Goal: Task Accomplishment & Management: Manage account settings

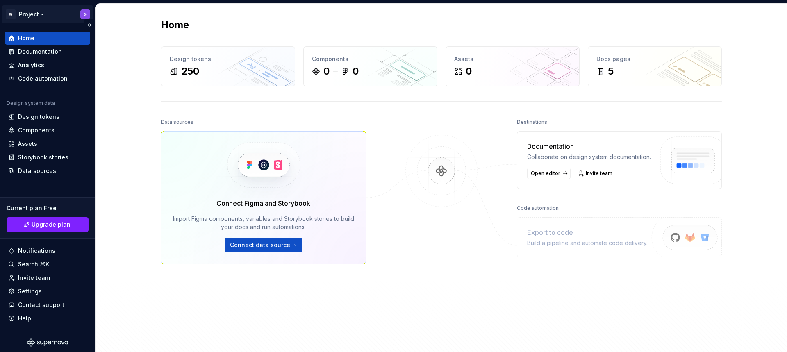
click at [79, 13] on html "W Project G Home Documentation Analytics Code automation Design system data Des…" at bounding box center [393, 176] width 787 height 352
click at [251, 98] on html "W Project G Home Documentation Analytics Code automation Design system data Des…" at bounding box center [393, 176] width 787 height 352
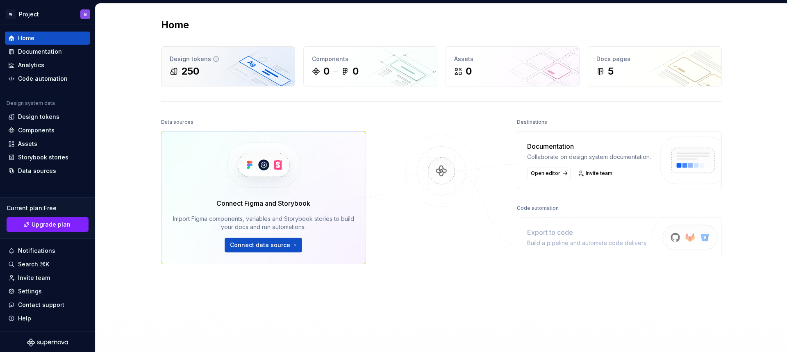
click at [213, 67] on div "250" at bounding box center [228, 71] width 117 height 13
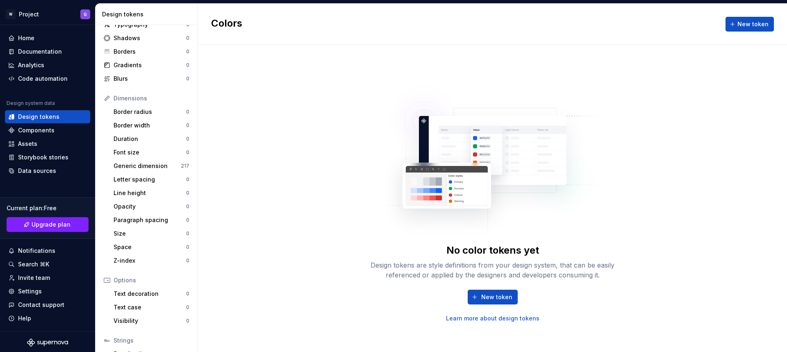
scroll to position [97, 0]
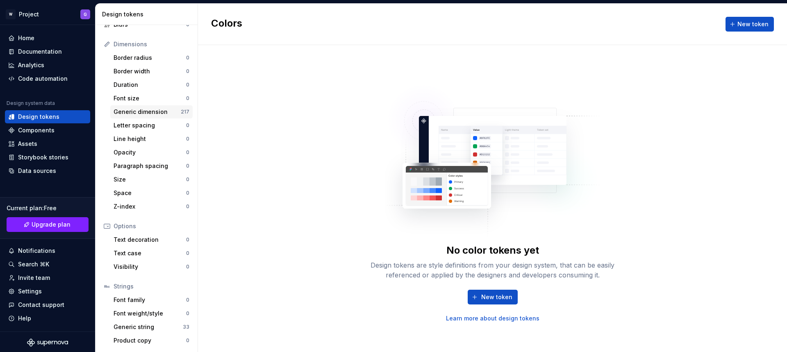
click at [156, 110] on div "Generic dimension" at bounding box center [147, 112] width 67 height 8
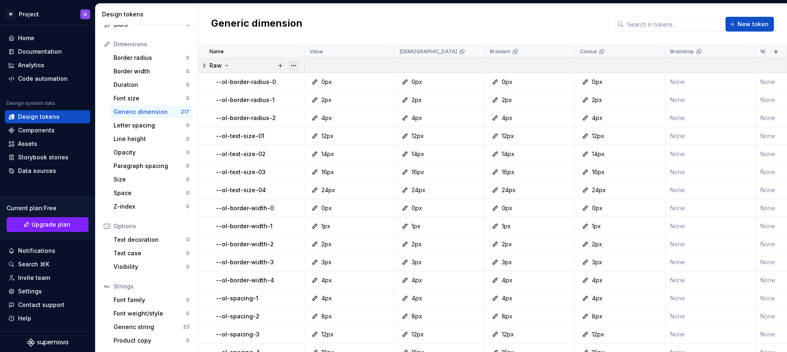
click at [293, 64] on button "button" at bounding box center [293, 65] width 11 height 11
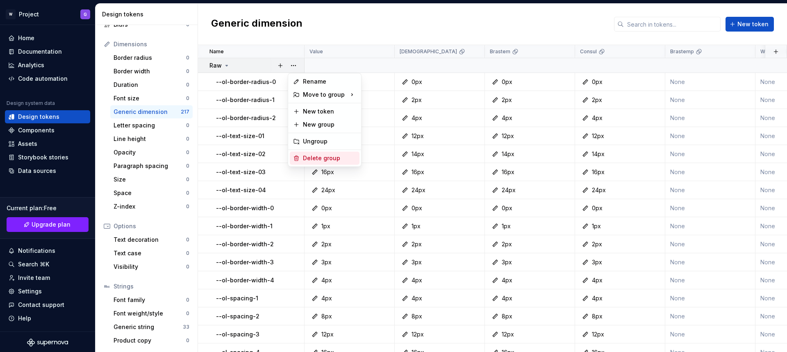
click at [321, 158] on div "Delete group" at bounding box center [329, 158] width 53 height 8
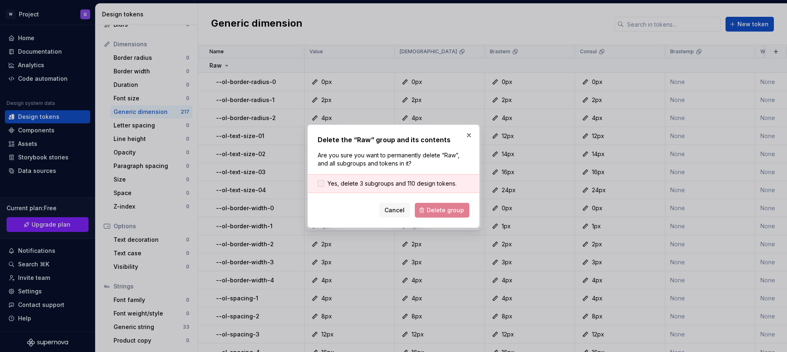
click at [325, 184] on label "Yes, delete 3 subgroups and 110 design tokens." at bounding box center [387, 184] width 139 height 8
click at [437, 207] on span "Delete group" at bounding box center [445, 210] width 37 height 8
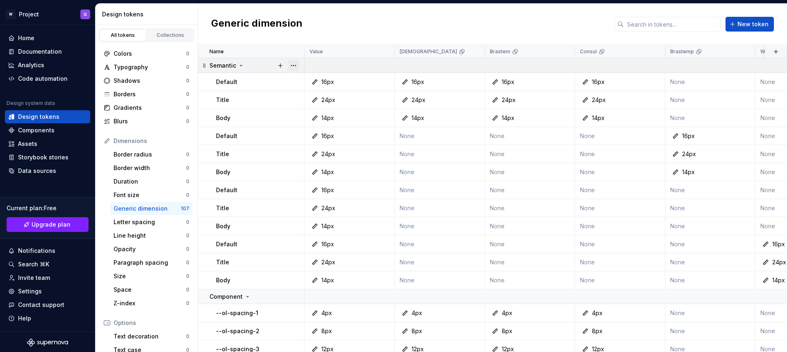
click at [296, 65] on button "button" at bounding box center [293, 65] width 11 height 11
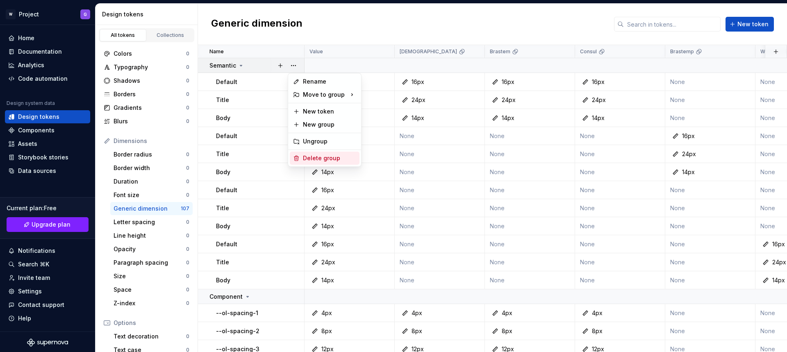
click at [312, 159] on div "Delete group" at bounding box center [329, 158] width 53 height 8
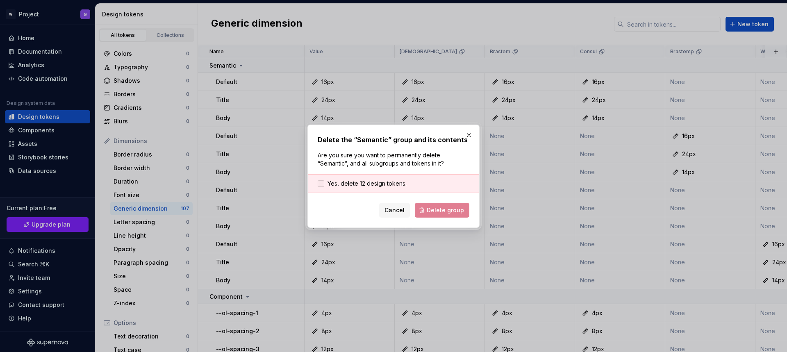
click at [321, 183] on div at bounding box center [321, 183] width 7 height 7
click at [456, 209] on span "Delete group" at bounding box center [445, 210] width 37 height 8
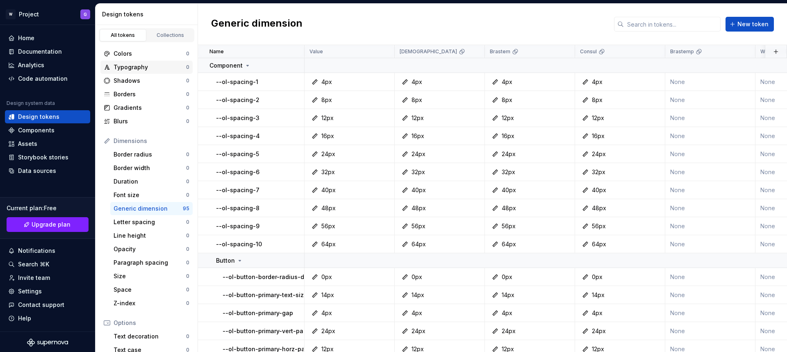
click at [136, 68] on div "Typography" at bounding box center [150, 67] width 73 height 8
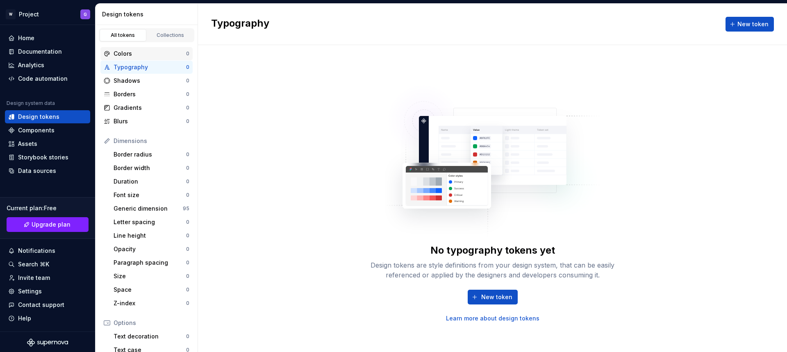
click at [135, 54] on div "Colors" at bounding box center [150, 54] width 73 height 8
click at [149, 207] on div "Generic dimension" at bounding box center [148, 209] width 69 height 8
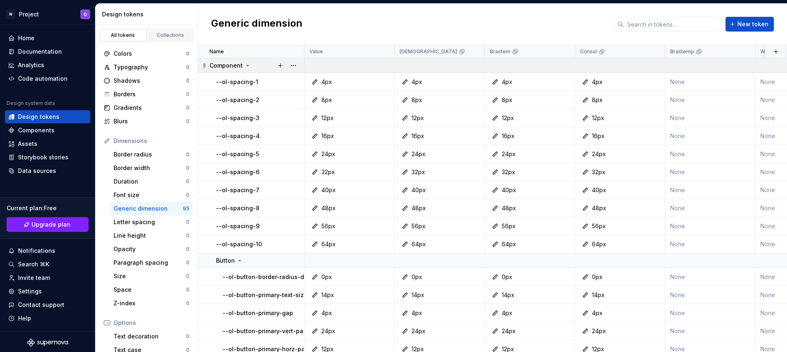
click at [247, 65] on icon at bounding box center [248, 65] width 2 height 1
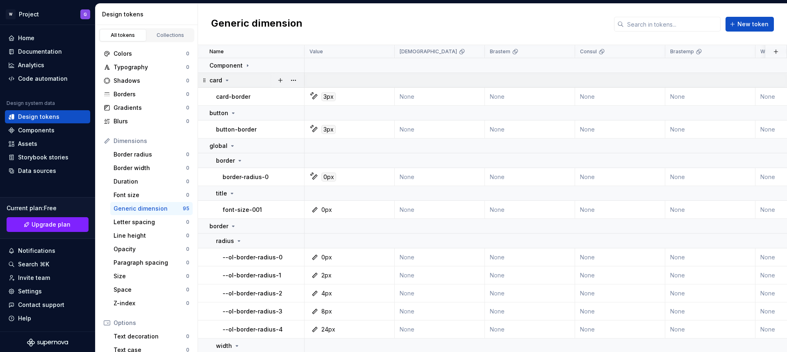
click at [225, 80] on icon at bounding box center [227, 80] width 7 height 7
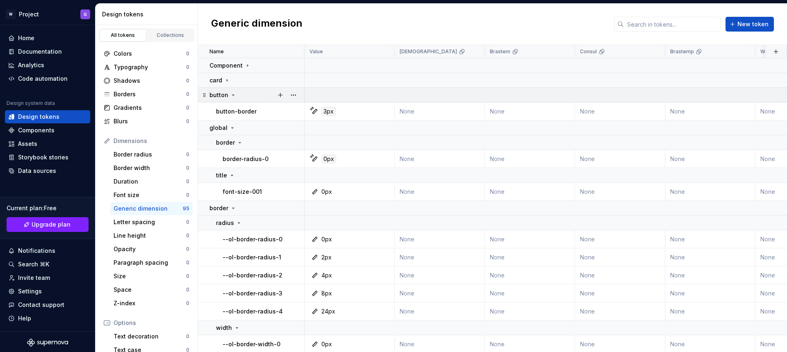
click at [230, 94] on icon at bounding box center [233, 95] width 7 height 7
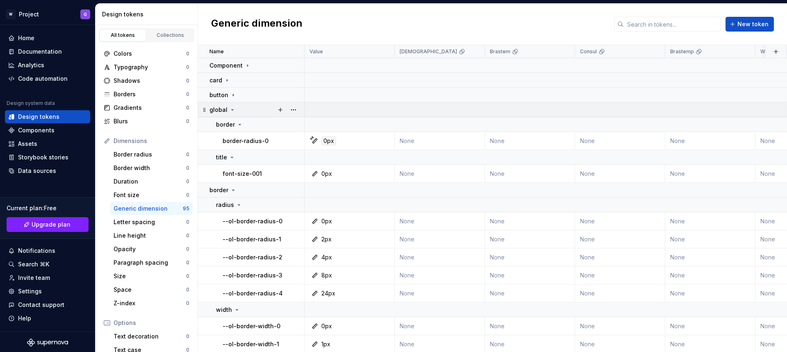
click at [232, 110] on icon at bounding box center [233, 109] width 2 height 1
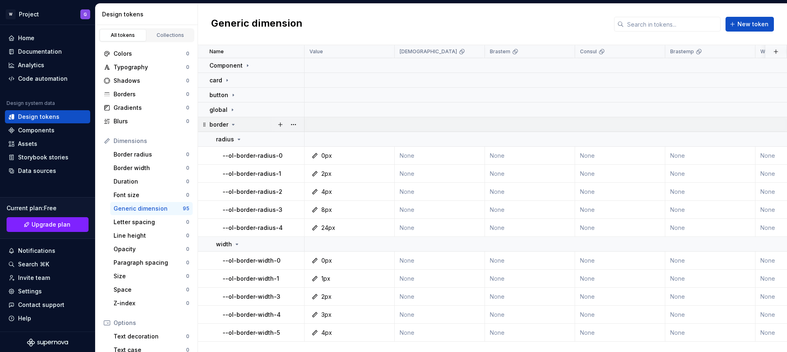
click at [231, 123] on icon at bounding box center [233, 124] width 7 height 7
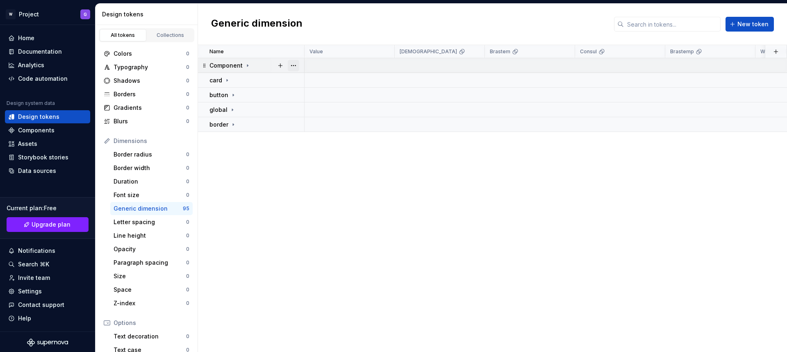
click at [292, 66] on button "button" at bounding box center [293, 65] width 11 height 11
click at [310, 157] on div "Delete group" at bounding box center [329, 158] width 53 height 8
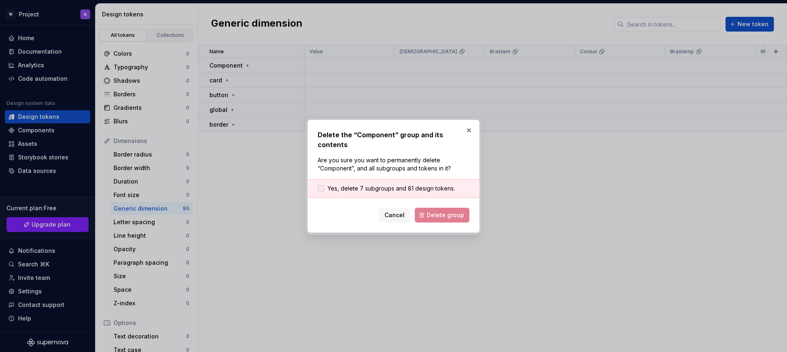
click at [390, 184] on span "Yes, delete 7 subgroups and 81 design tokens." at bounding box center [390, 188] width 127 height 8
click at [441, 211] on span "Delete group" at bounding box center [445, 215] width 37 height 8
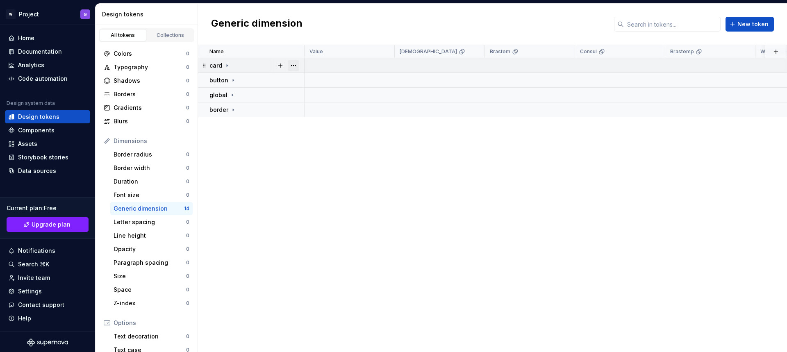
click at [291, 66] on button "button" at bounding box center [293, 65] width 11 height 11
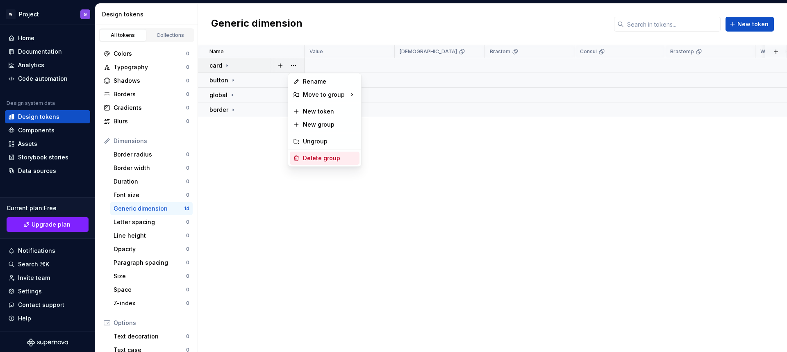
click at [309, 159] on div "Delete group" at bounding box center [329, 158] width 53 height 8
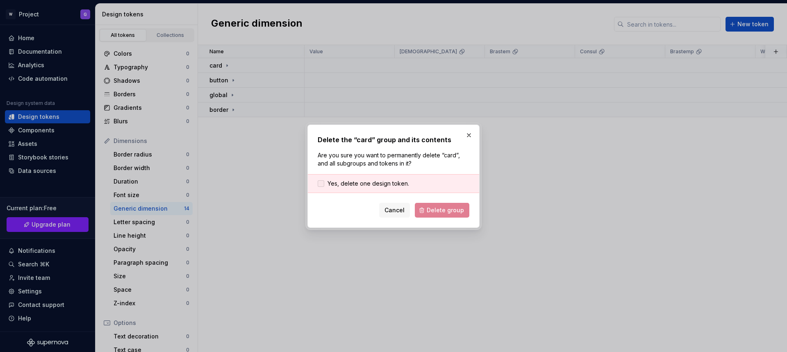
click at [378, 186] on span "Yes, delete one design token." at bounding box center [368, 184] width 82 height 8
click at [429, 208] on span "Delete group" at bounding box center [445, 210] width 37 height 8
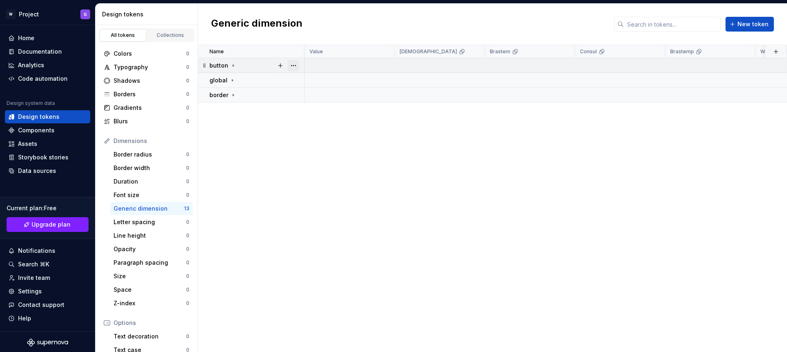
click at [292, 66] on button "button" at bounding box center [293, 65] width 11 height 11
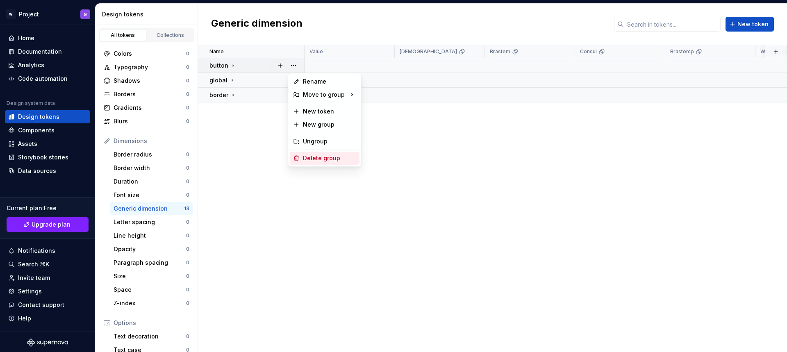
click at [330, 162] on div "Delete group" at bounding box center [329, 158] width 53 height 8
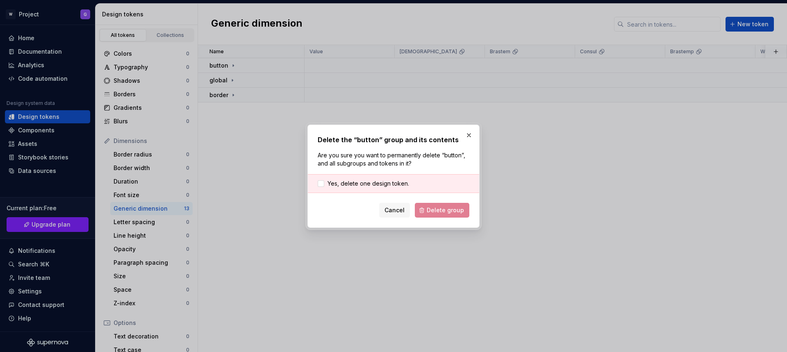
click at [409, 186] on div "Yes, delete one design token." at bounding box center [393, 183] width 171 height 19
click at [387, 182] on span "Yes, delete one design token." at bounding box center [368, 184] width 82 height 8
click at [437, 207] on span "Delete group" at bounding box center [445, 210] width 37 height 8
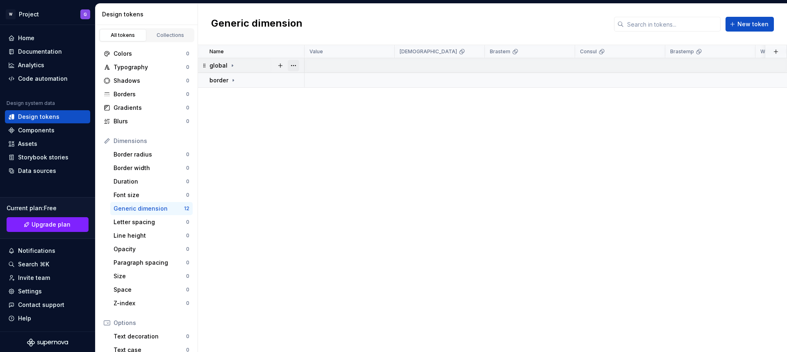
click at [293, 66] on button "button" at bounding box center [293, 65] width 11 height 11
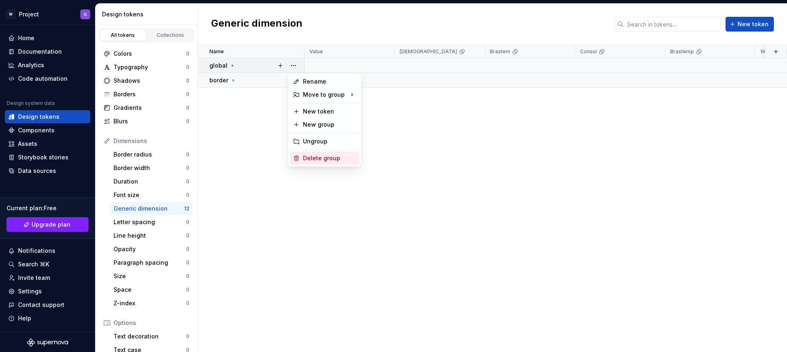
click at [321, 159] on div "Delete group" at bounding box center [329, 158] width 53 height 8
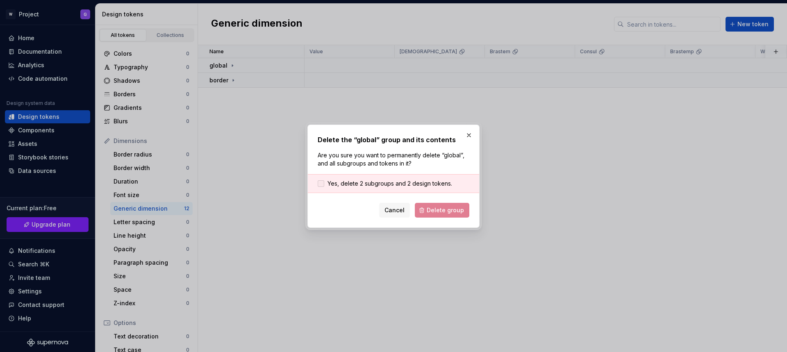
click at [421, 182] on span "Yes, delete 2 subgroups and 2 design tokens." at bounding box center [389, 184] width 125 height 8
click at [453, 211] on span "Delete group" at bounding box center [445, 210] width 37 height 8
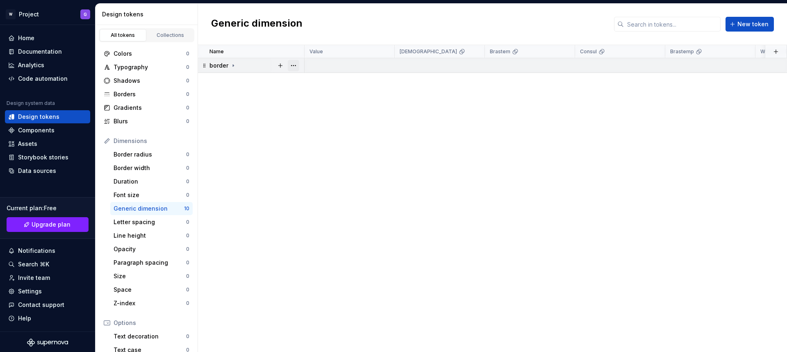
click at [293, 63] on button "button" at bounding box center [293, 65] width 11 height 11
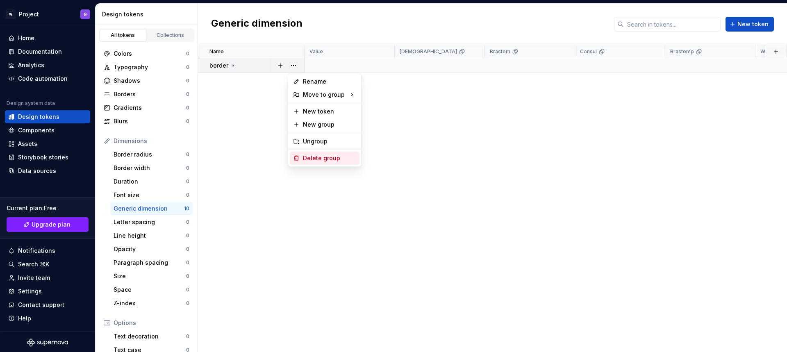
click at [323, 156] on div "Delete group" at bounding box center [329, 158] width 53 height 8
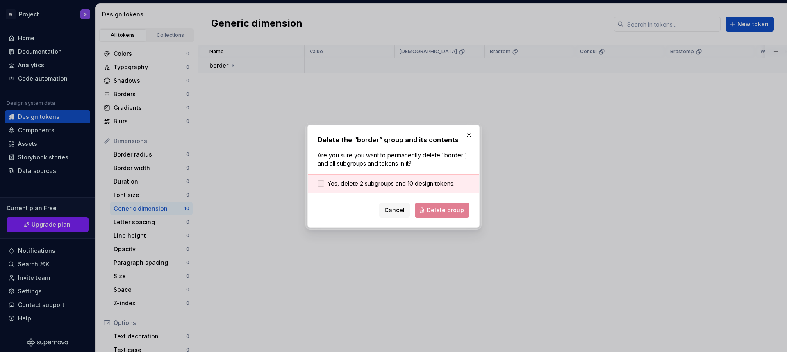
click at [373, 184] on span "Yes, delete 2 subgroups and 10 design tokens." at bounding box center [390, 184] width 127 height 8
click at [431, 212] on span "Delete group" at bounding box center [445, 210] width 37 height 8
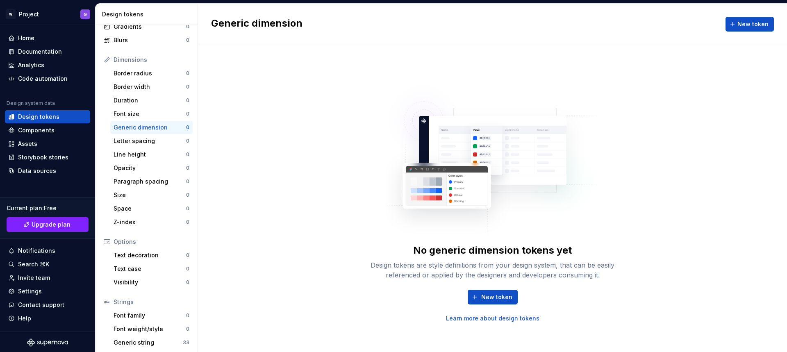
scroll to position [97, 0]
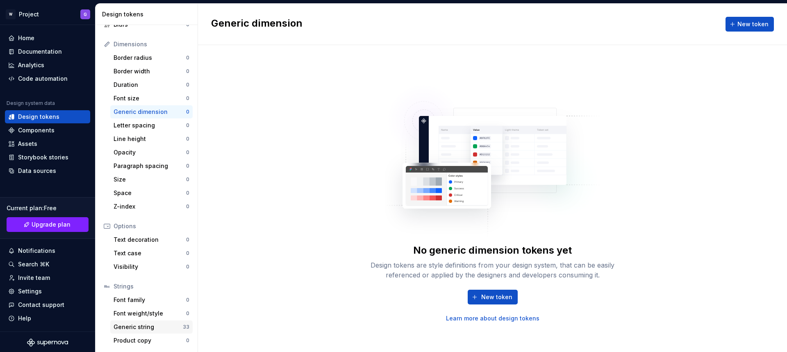
click at [144, 325] on div "Generic string" at bounding box center [148, 327] width 69 height 8
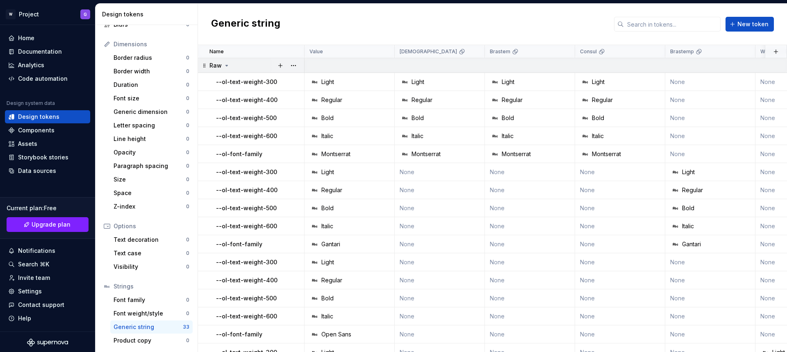
click at [226, 66] on icon at bounding box center [226, 65] width 7 height 7
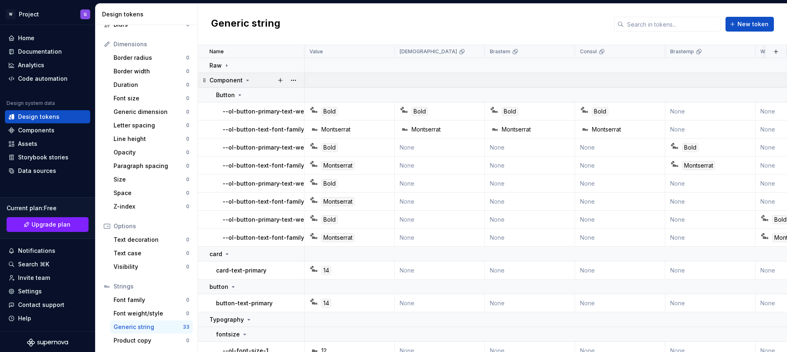
click at [246, 80] on icon at bounding box center [247, 80] width 7 height 7
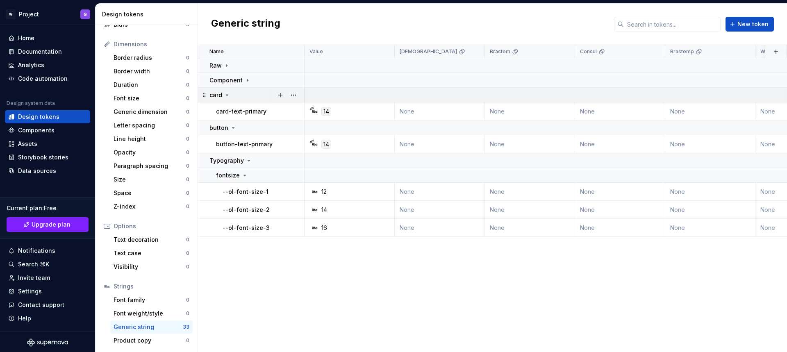
click at [225, 93] on icon at bounding box center [227, 95] width 7 height 7
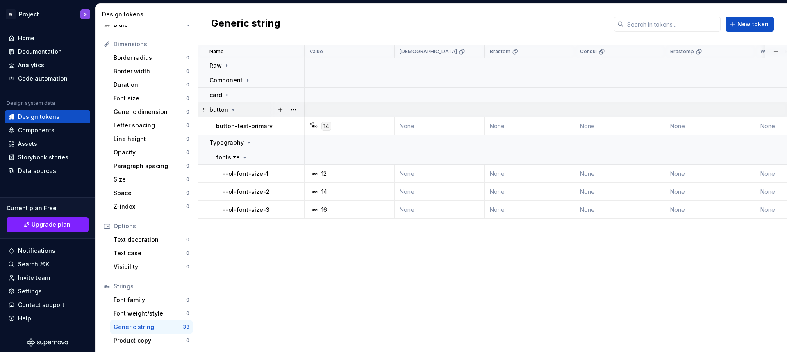
click at [232, 109] on icon at bounding box center [233, 109] width 2 height 1
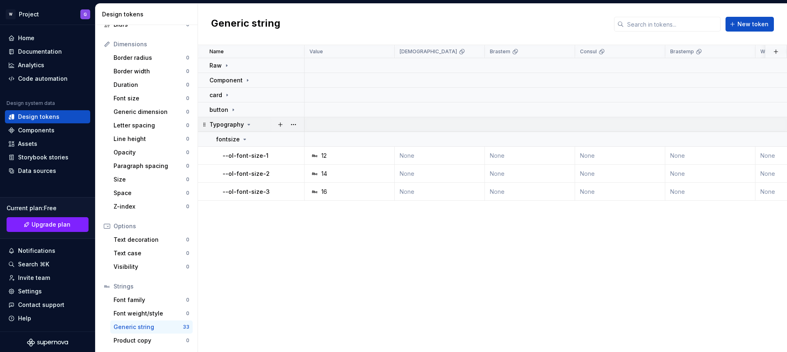
click at [246, 123] on icon at bounding box center [249, 124] width 7 height 7
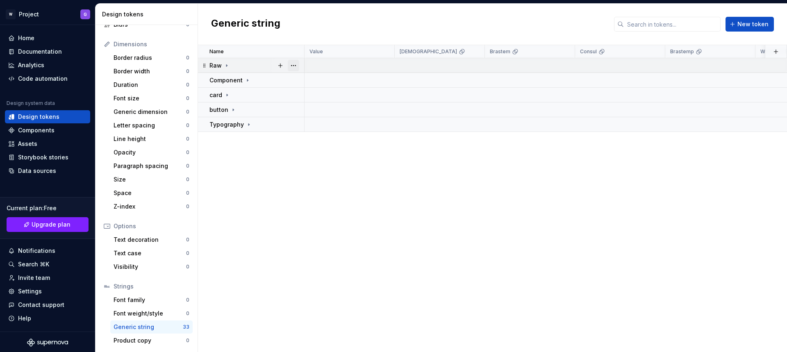
click at [294, 66] on button "button" at bounding box center [293, 65] width 11 height 11
click at [312, 160] on div "Delete group" at bounding box center [329, 158] width 53 height 8
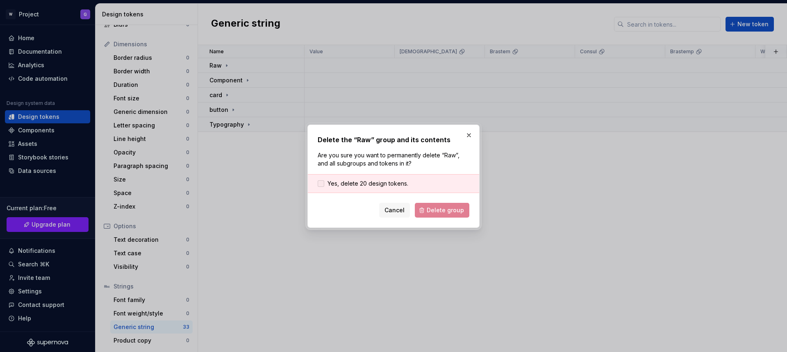
click at [382, 181] on span "Yes, delete 20 design tokens." at bounding box center [367, 184] width 81 height 8
click at [438, 210] on span "Delete group" at bounding box center [445, 210] width 37 height 8
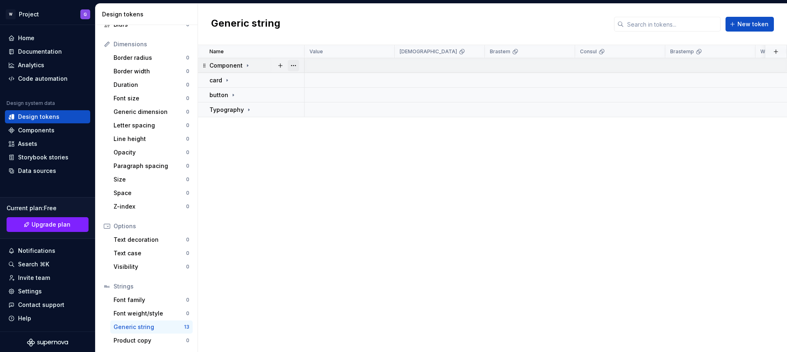
click at [291, 65] on button "button" at bounding box center [293, 65] width 11 height 11
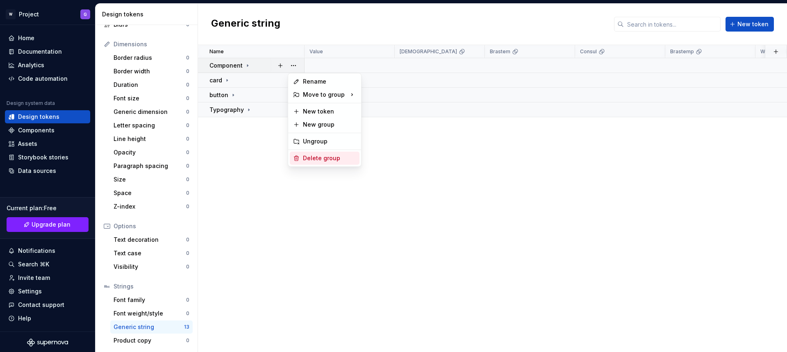
click at [312, 160] on div "Delete group" at bounding box center [329, 158] width 53 height 8
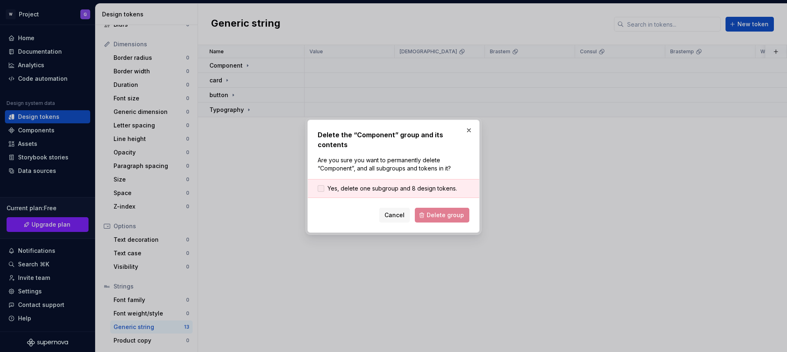
click at [410, 184] on span "Yes, delete one subgroup and 8 design tokens." at bounding box center [392, 188] width 130 height 8
click at [439, 211] on span "Delete group" at bounding box center [445, 215] width 37 height 8
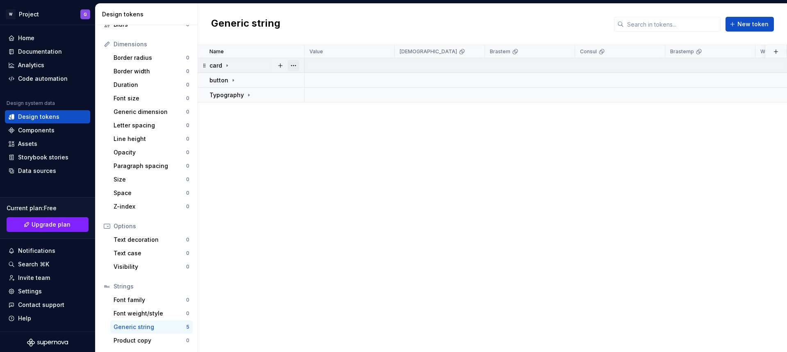
click at [293, 66] on button "button" at bounding box center [293, 65] width 11 height 11
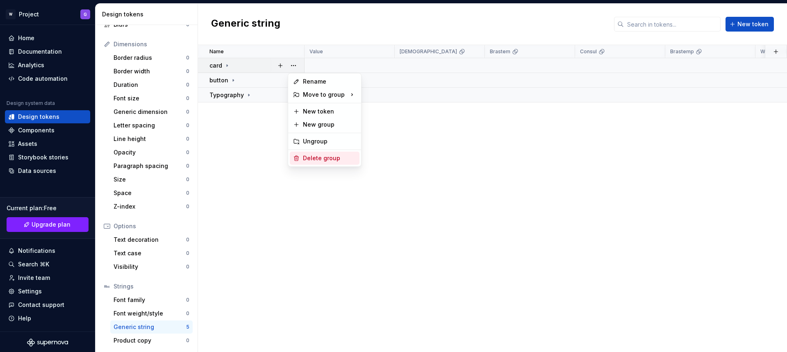
click at [318, 162] on div "Delete group" at bounding box center [329, 158] width 53 height 8
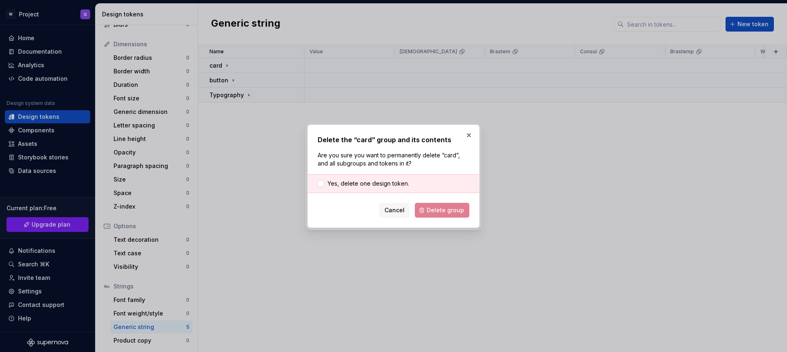
click at [404, 189] on div "Yes, delete one design token." at bounding box center [393, 183] width 171 height 19
click at [400, 182] on span "Yes, delete one design token." at bounding box center [368, 184] width 82 height 8
click at [429, 209] on span "Delete group" at bounding box center [445, 210] width 37 height 8
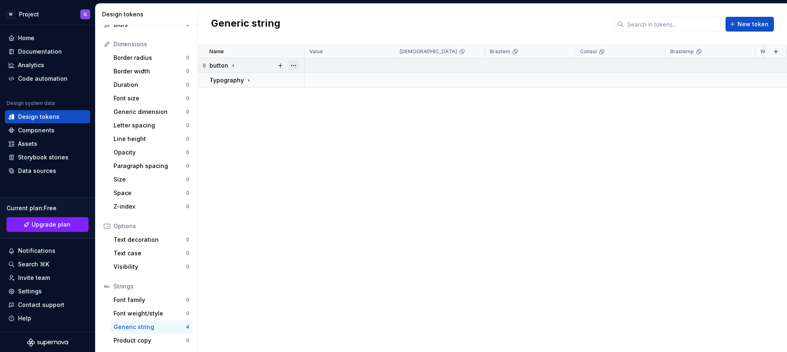
click at [292, 64] on button "button" at bounding box center [293, 65] width 11 height 11
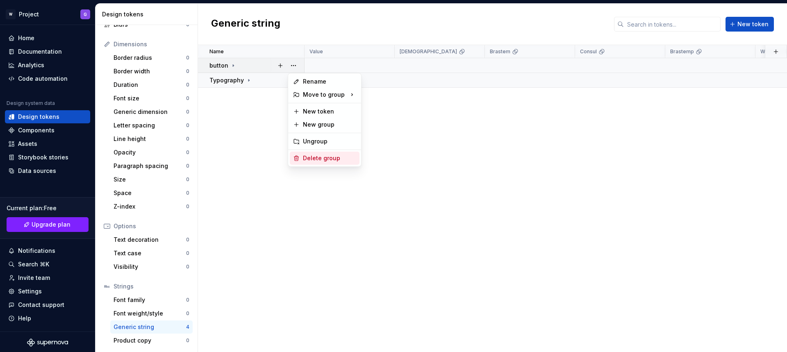
click at [318, 157] on div "Delete group" at bounding box center [329, 158] width 53 height 8
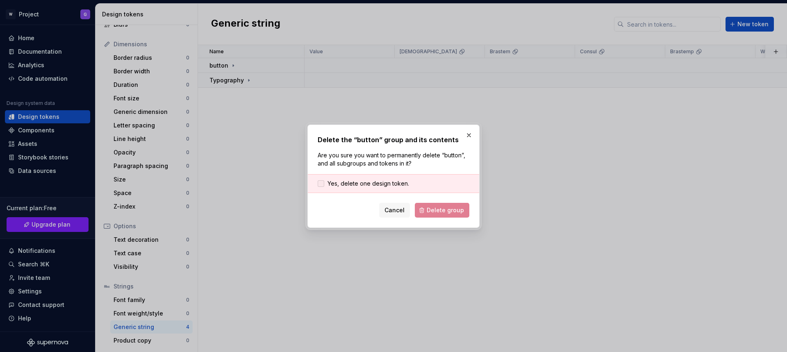
click at [403, 187] on div "Yes, delete one design token." at bounding box center [393, 183] width 171 height 19
click at [390, 187] on div "Yes, delete one design token." at bounding box center [393, 183] width 171 height 19
click at [364, 180] on span "Yes, delete one design token." at bounding box center [368, 184] width 82 height 8
click at [425, 208] on button "Delete group" at bounding box center [442, 210] width 55 height 15
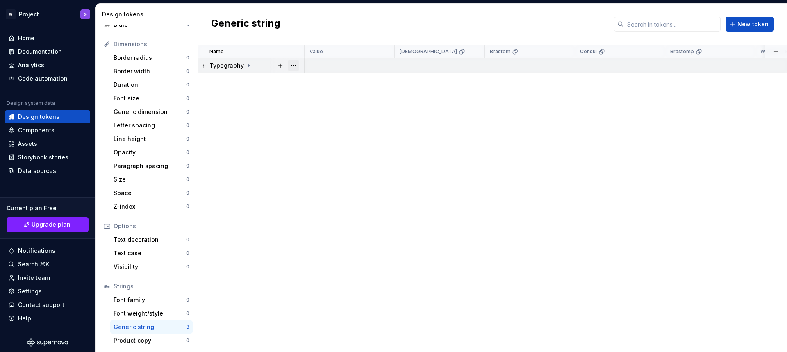
click at [290, 65] on button "button" at bounding box center [293, 65] width 11 height 11
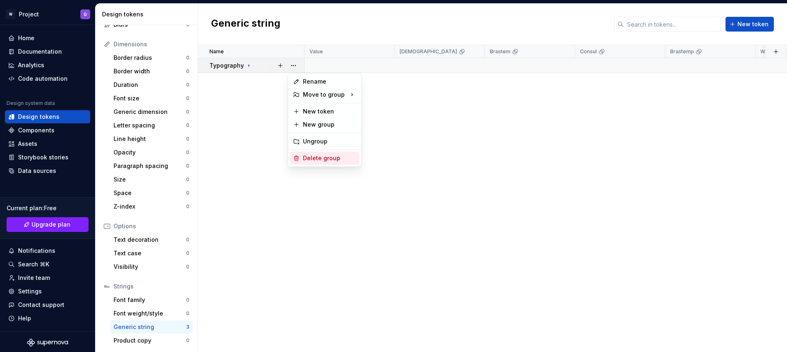
click at [314, 157] on div "Delete group" at bounding box center [329, 158] width 53 height 8
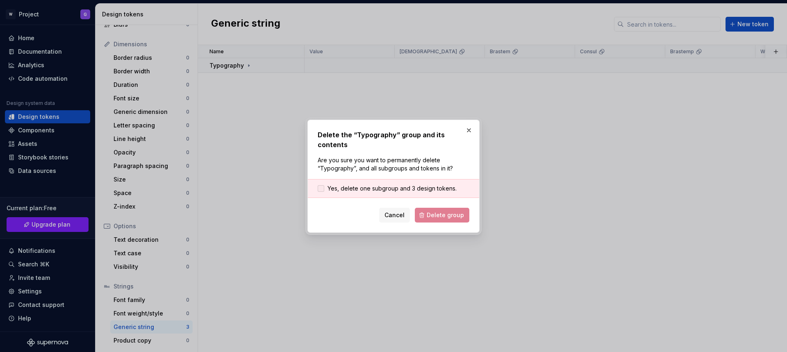
click at [400, 188] on span "Yes, delete one subgroup and 3 design tokens." at bounding box center [391, 188] width 129 height 8
click at [436, 214] on span "Delete group" at bounding box center [445, 215] width 37 height 8
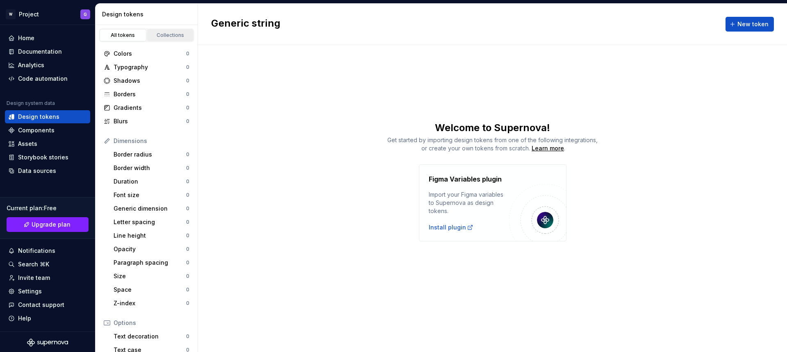
click at [162, 36] on div "Collections" at bounding box center [170, 35] width 41 height 7
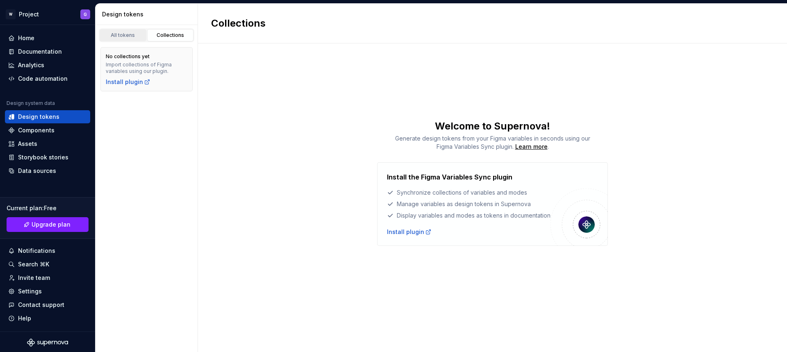
click at [123, 36] on div "All tokens" at bounding box center [122, 35] width 41 height 7
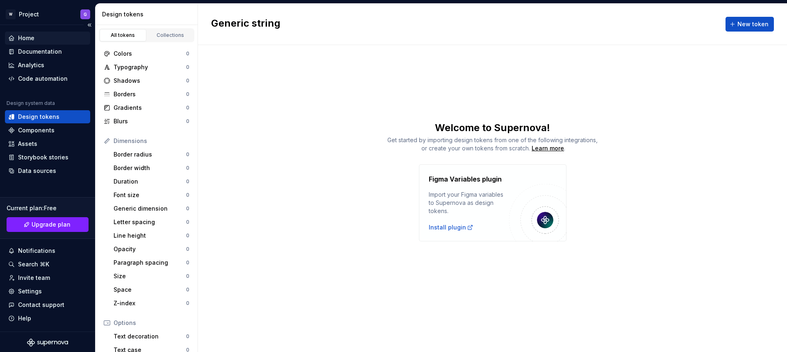
click at [45, 34] on div "Home" at bounding box center [47, 38] width 79 height 8
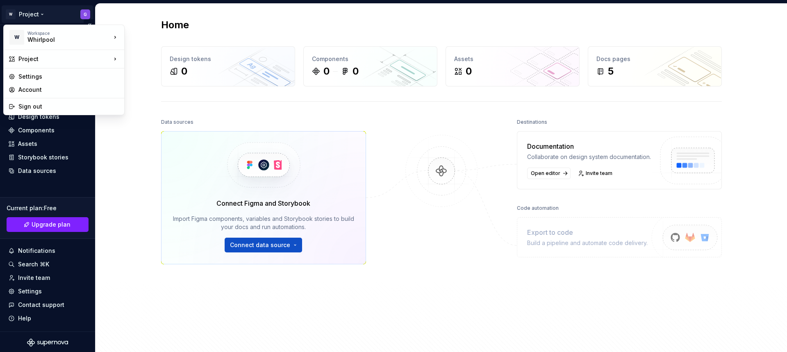
click at [81, 16] on html "W Project G Home Documentation Analytics Code automation Design system data Des…" at bounding box center [393, 176] width 787 height 352
click at [145, 36] on div "EFX" at bounding box center [164, 35] width 53 height 8
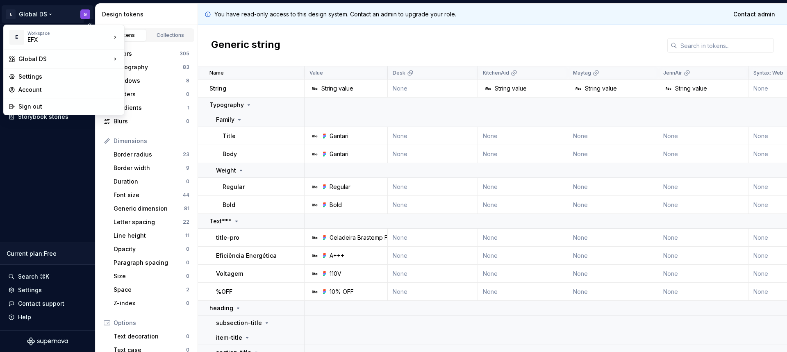
click at [83, 13] on html "E Global DS G Documentation Design system data Design tokens Components Assets …" at bounding box center [393, 176] width 787 height 352
click at [156, 51] on div "Whirlpool" at bounding box center [164, 49] width 53 height 8
